Goal: Information Seeking & Learning: Learn about a topic

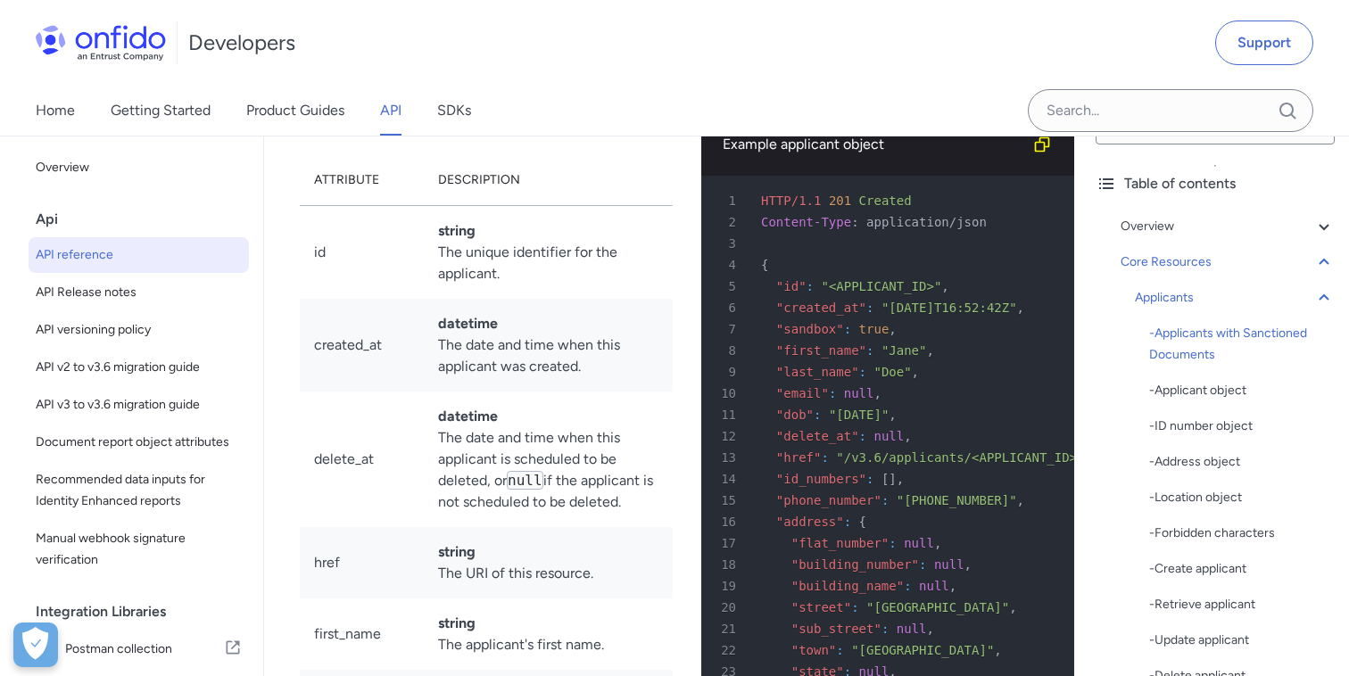
scroll to position [20030, 0]
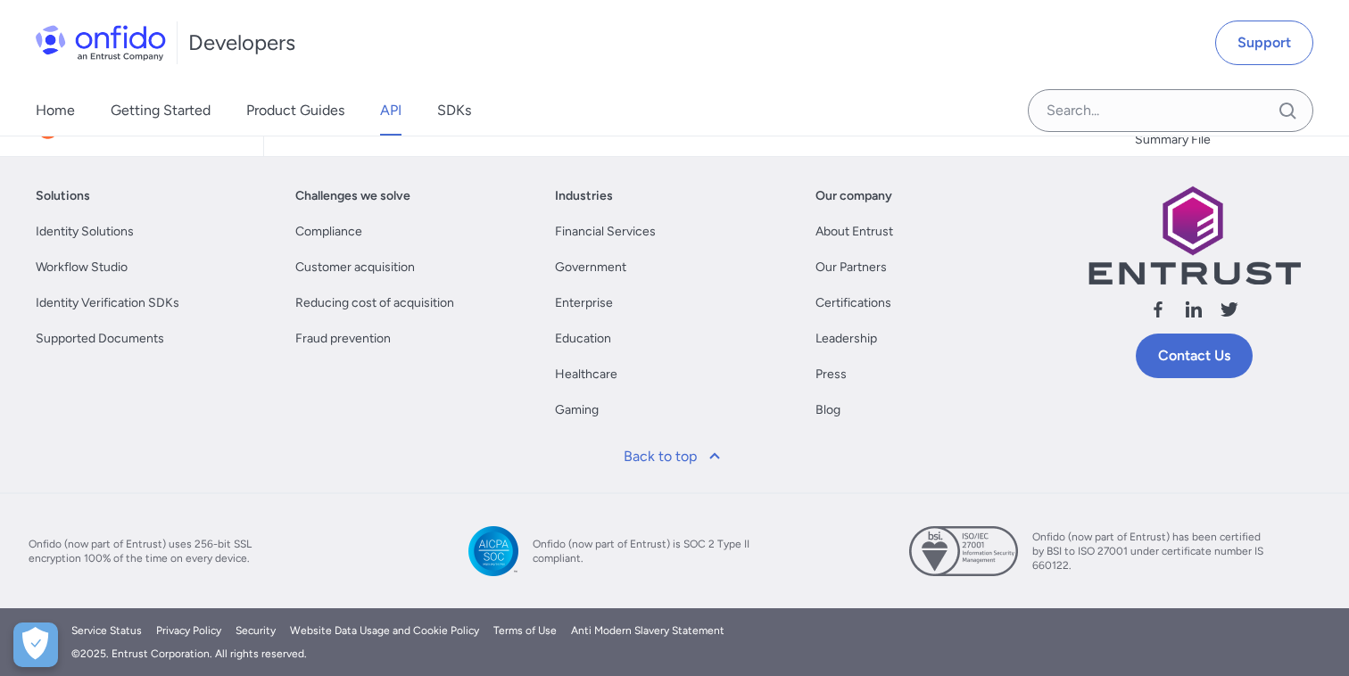
scroll to position [202764, 0]
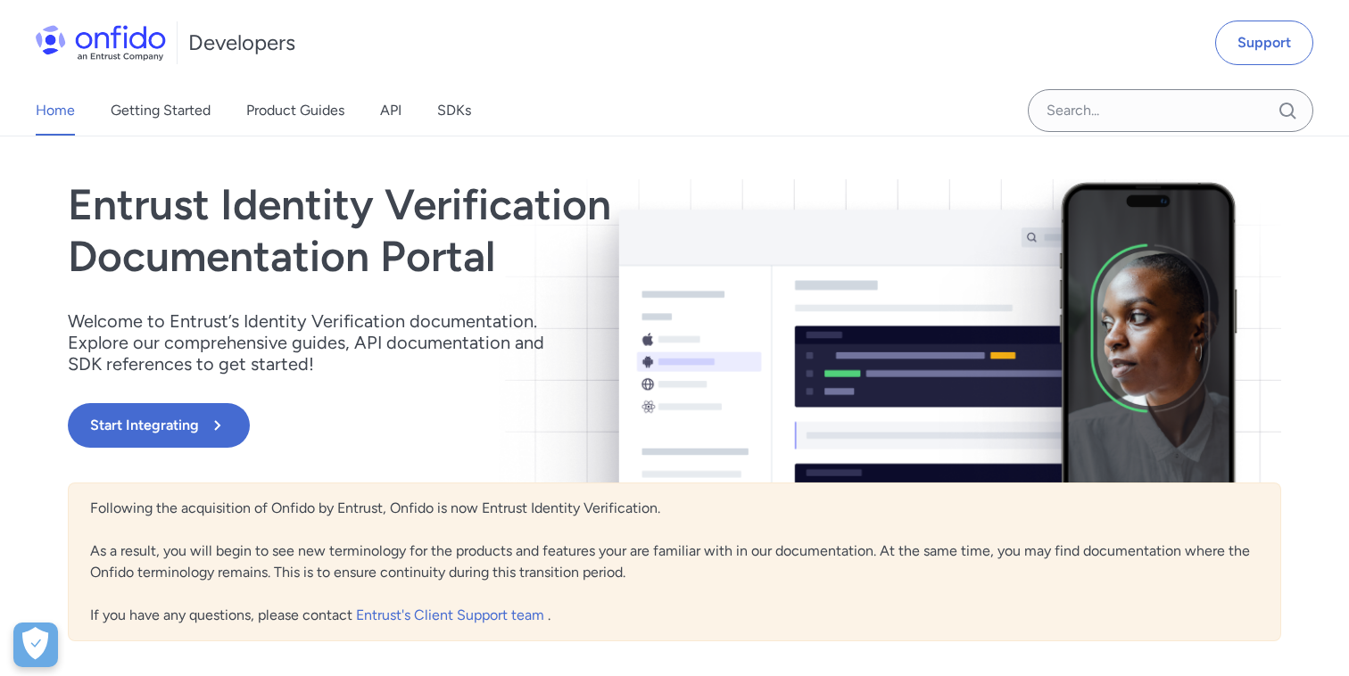
click at [403, 106] on div "Home Getting Started Product Guides API SDKs" at bounding box center [271, 111] width 543 height 50
click at [395, 114] on link "API" at bounding box center [390, 111] width 21 height 50
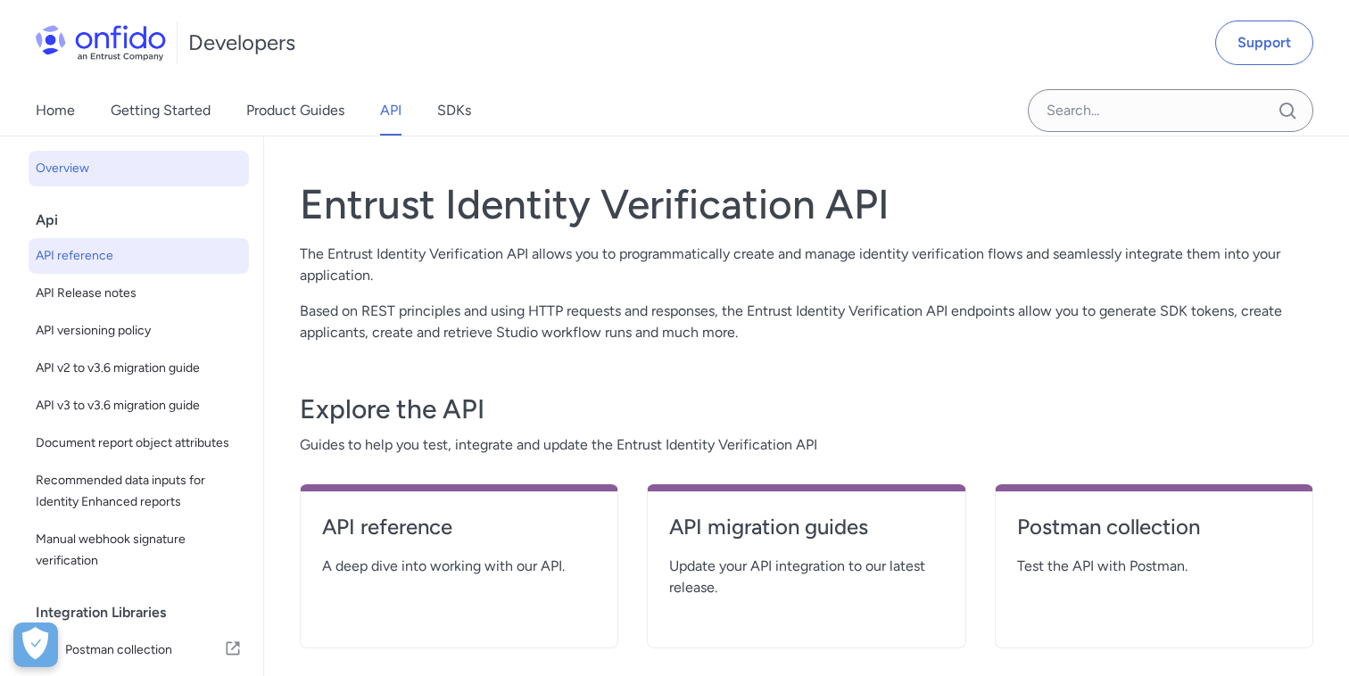
click at [114, 259] on span "API reference" at bounding box center [139, 255] width 206 height 21
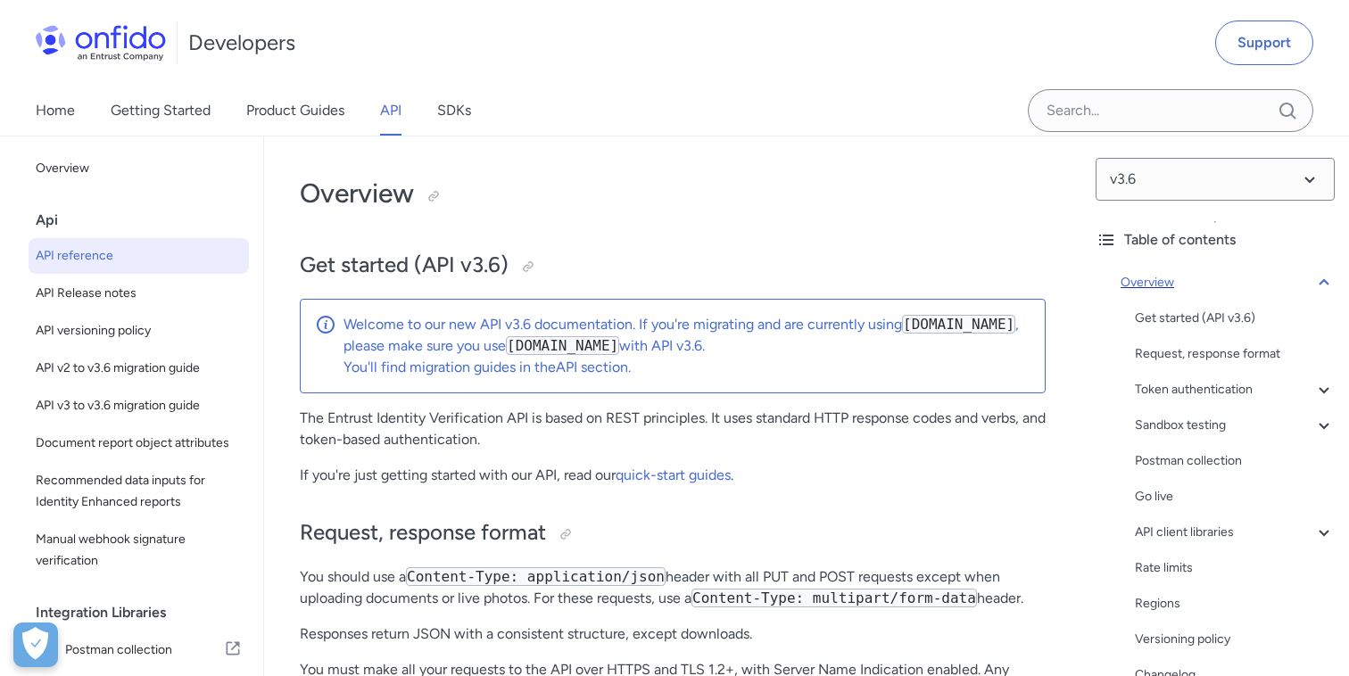
click at [1330, 282] on icon at bounding box center [1324, 282] width 21 height 21
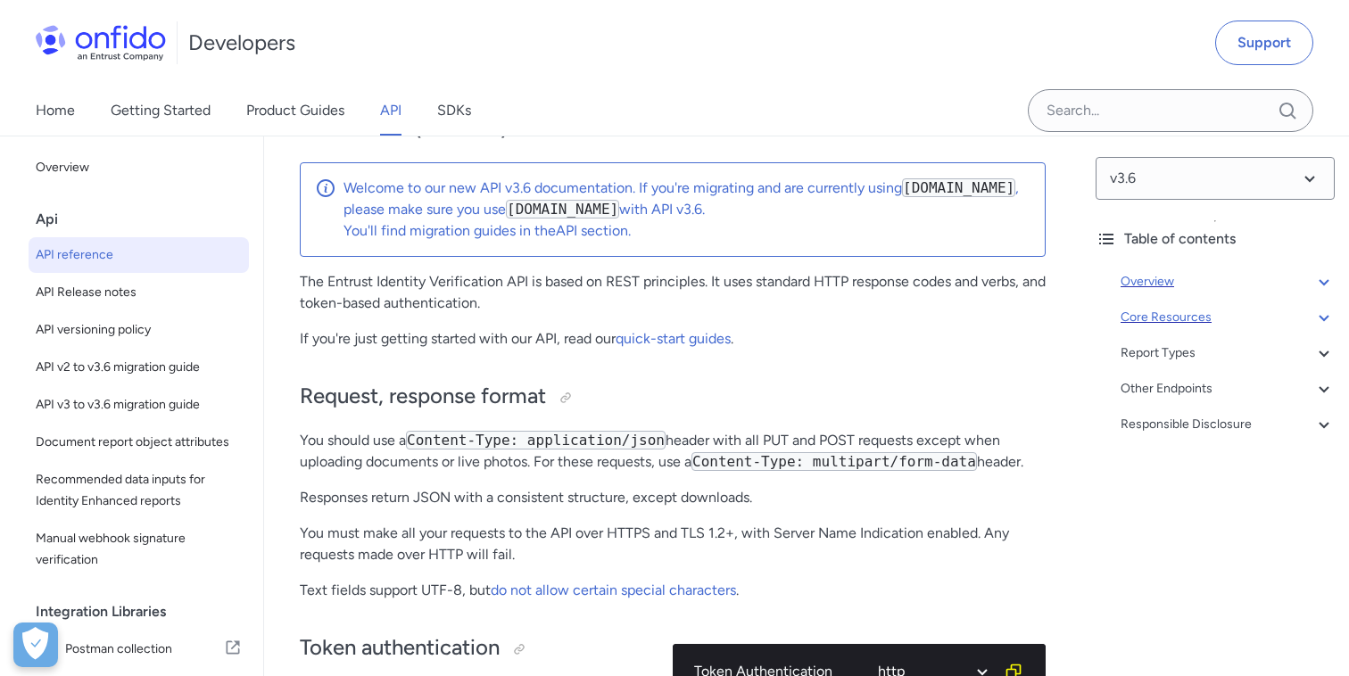
click at [1194, 319] on div "Core Resources" at bounding box center [1228, 317] width 214 height 21
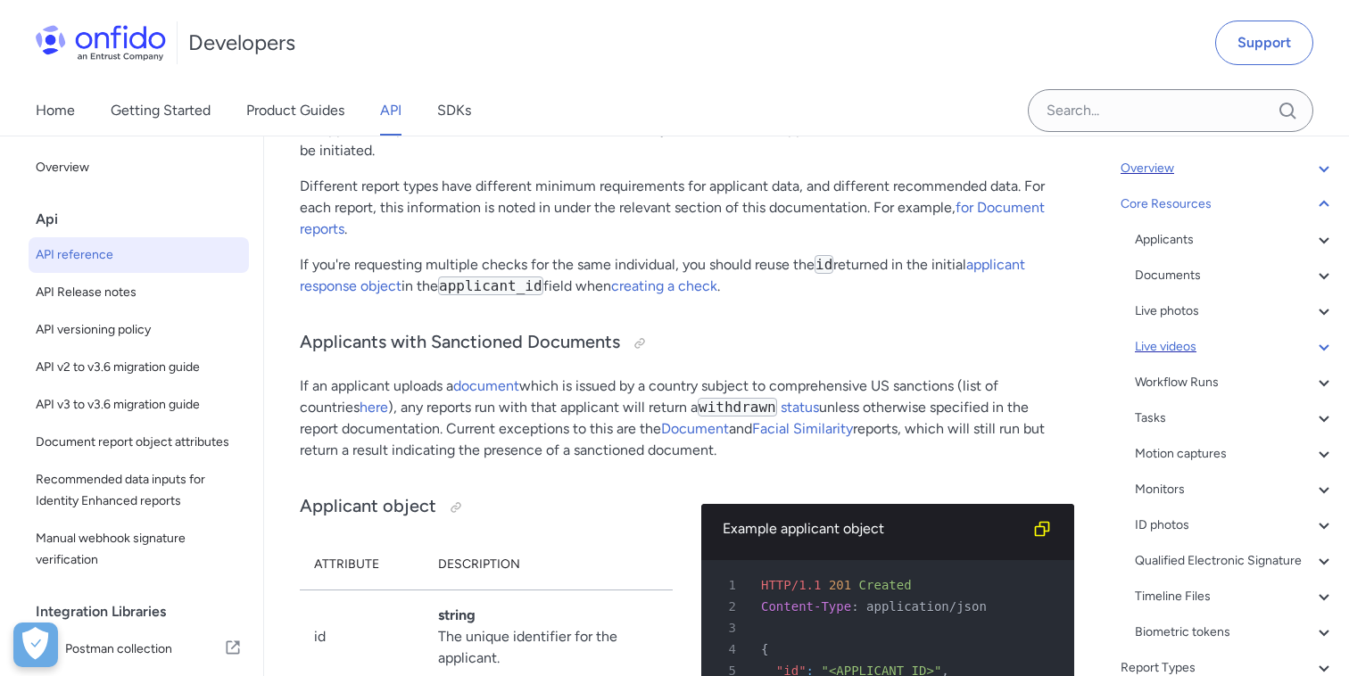
scroll to position [114, 0]
click at [1170, 383] on div "Workflow Runs" at bounding box center [1235, 381] width 200 height 21
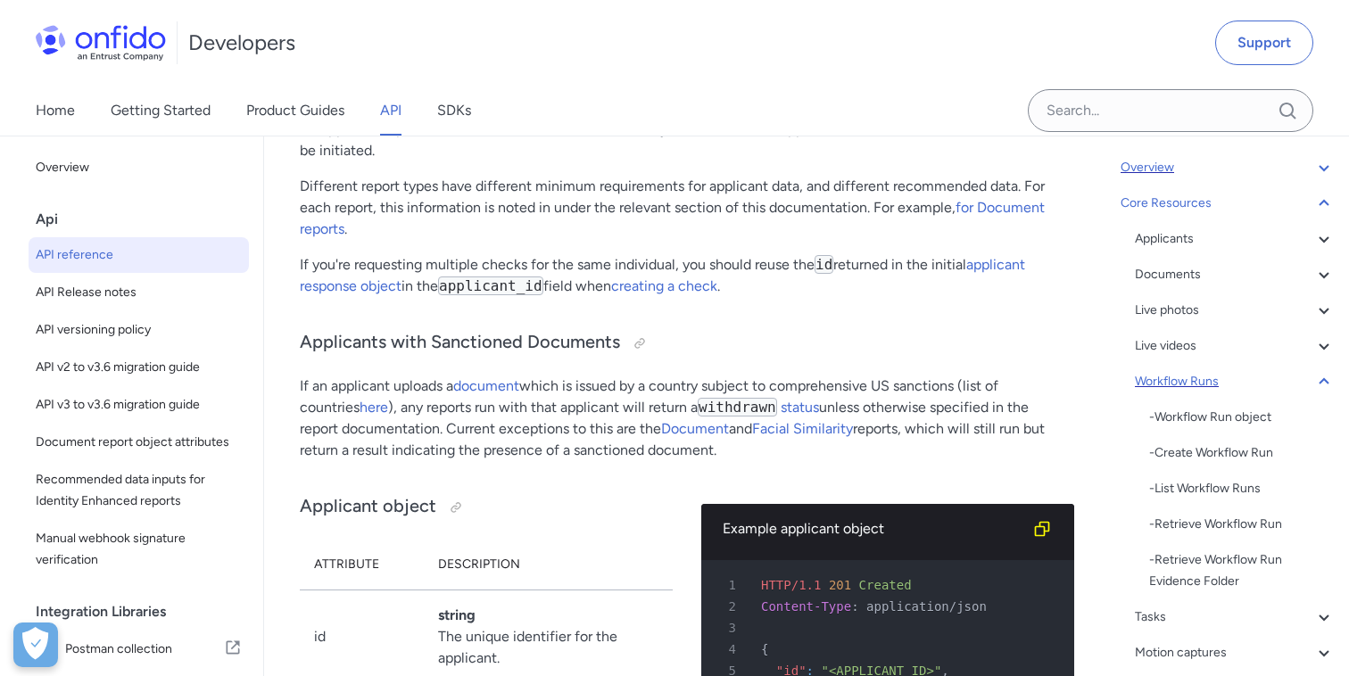
scroll to position [43708, 0]
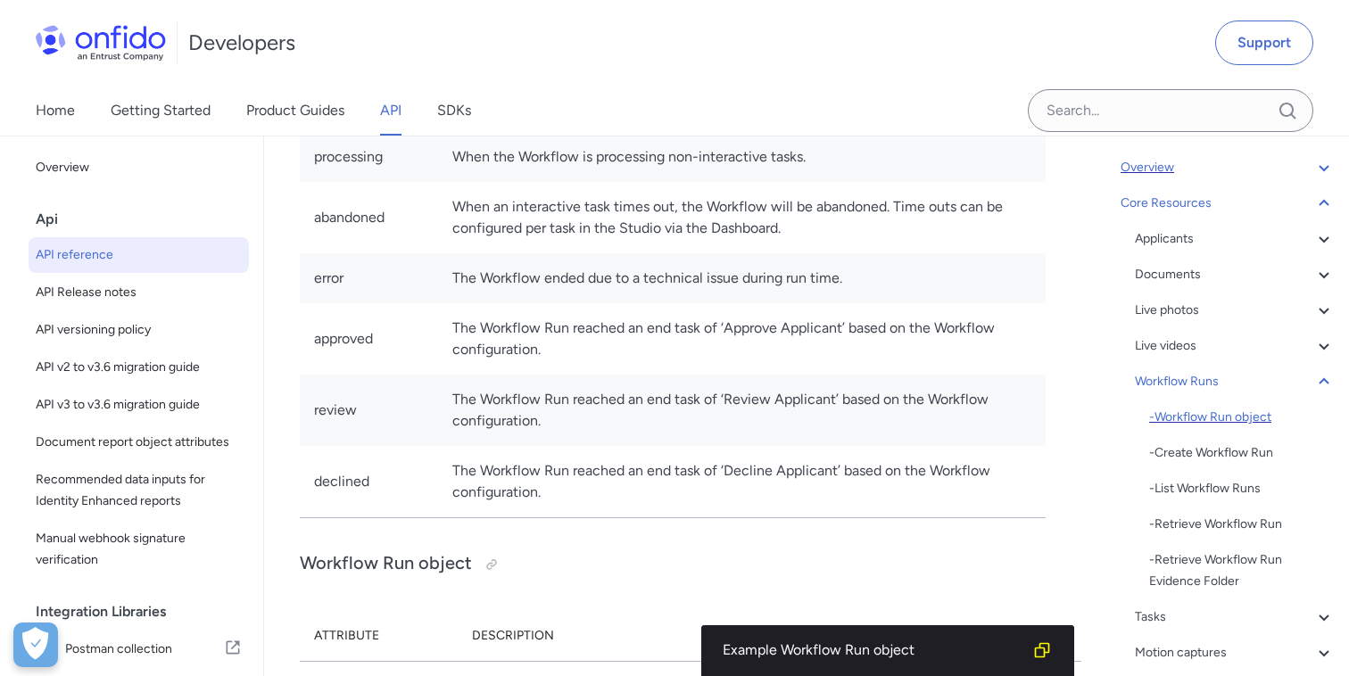
click at [1196, 420] on div "- Workflow Run object" at bounding box center [1242, 417] width 186 height 21
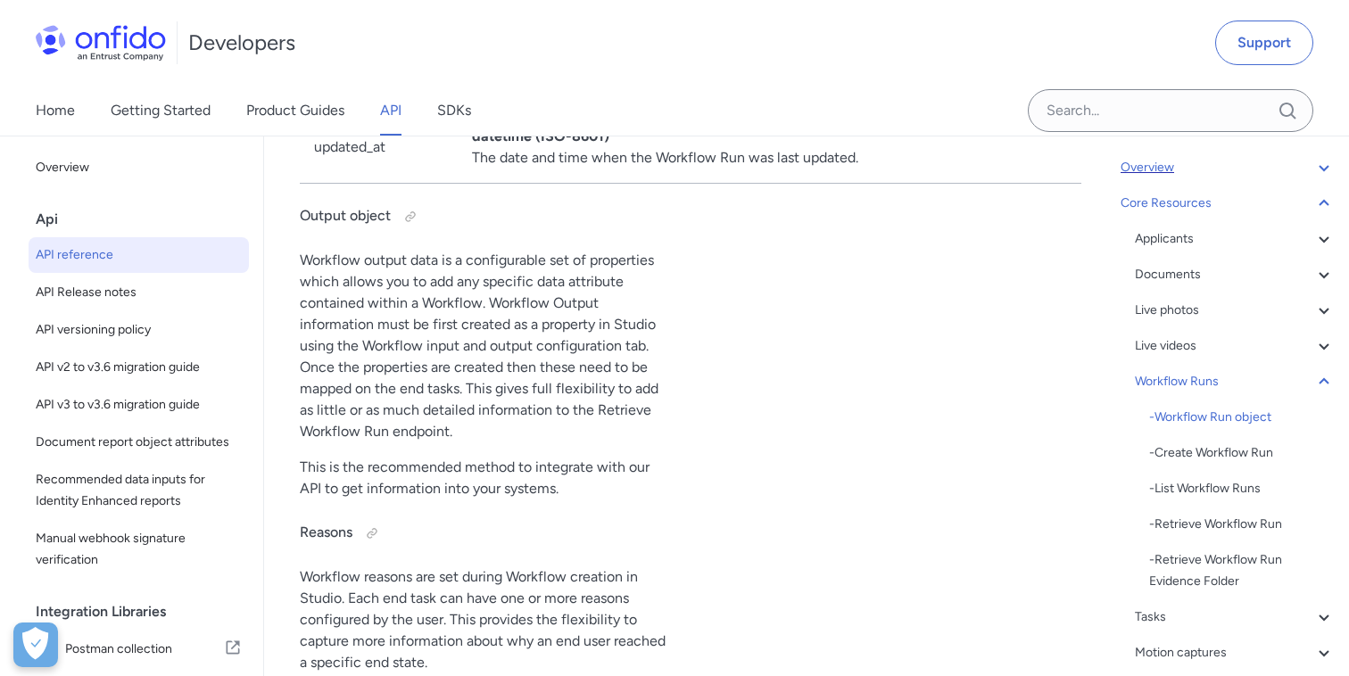
scroll to position [45304, 0]
